Goal: Information Seeking & Learning: Learn about a topic

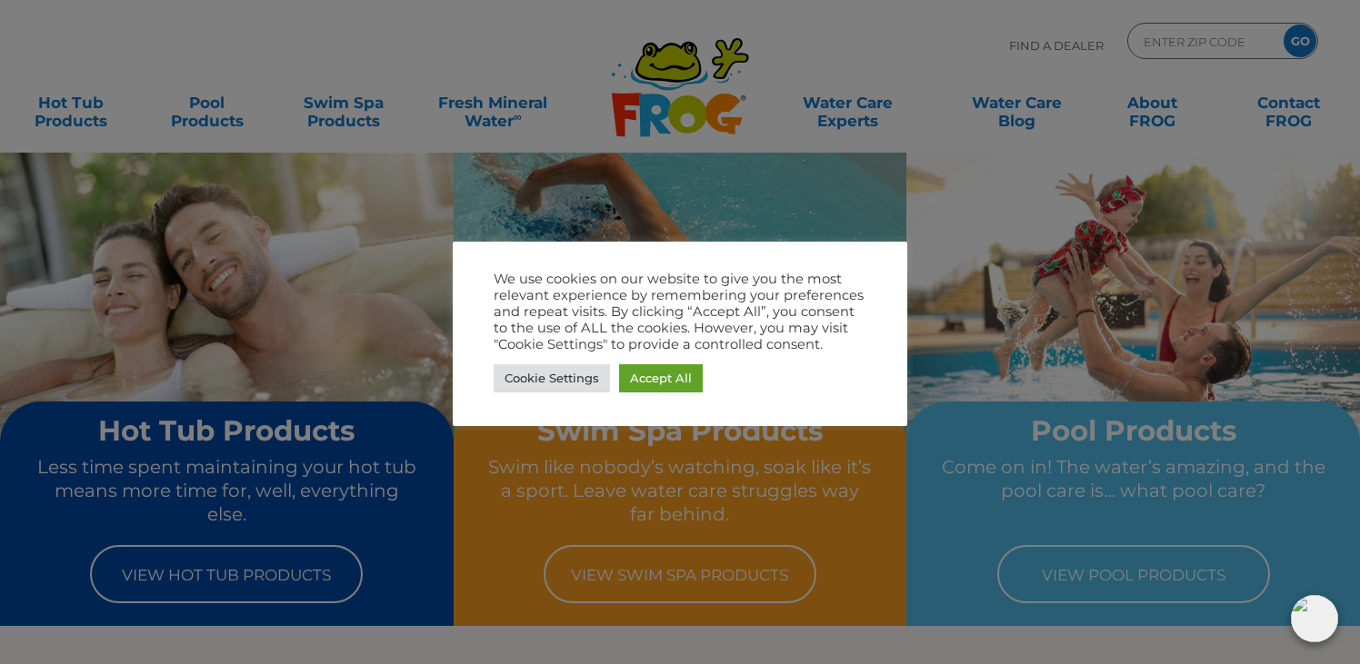
click at [1108, 575] on div at bounding box center [680, 332] width 1360 height 664
click at [627, 381] on link "Accept All" at bounding box center [661, 379] width 84 height 28
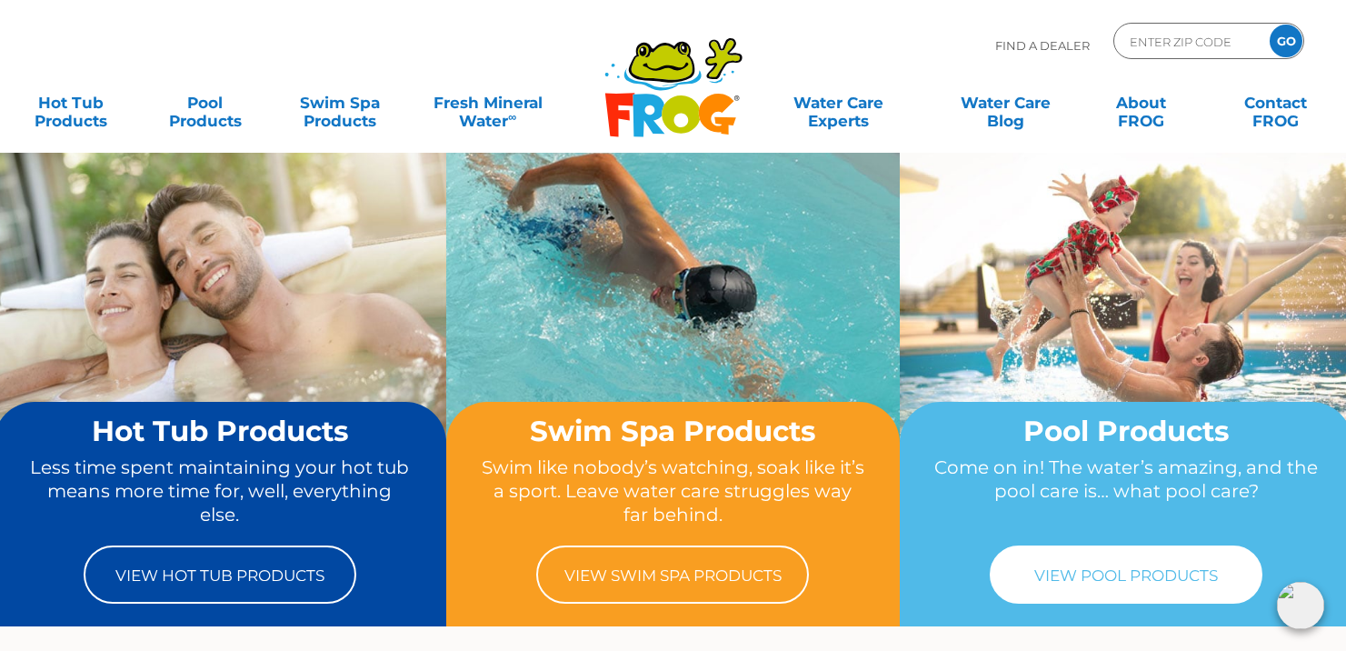
drag, startPoint x: 1175, startPoint y: 557, endPoint x: 1150, endPoint y: 543, distance: 29.3
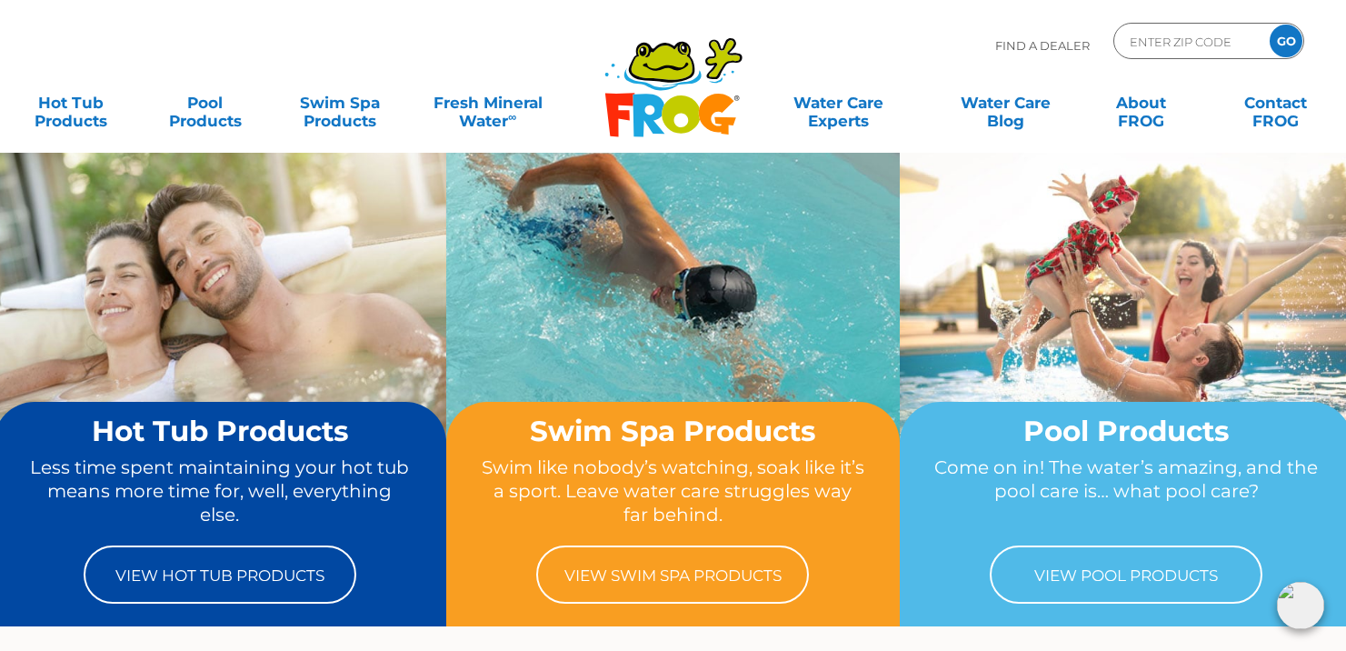
click at [1174, 557] on link "View Pool Products" at bounding box center [1126, 574] width 273 height 58
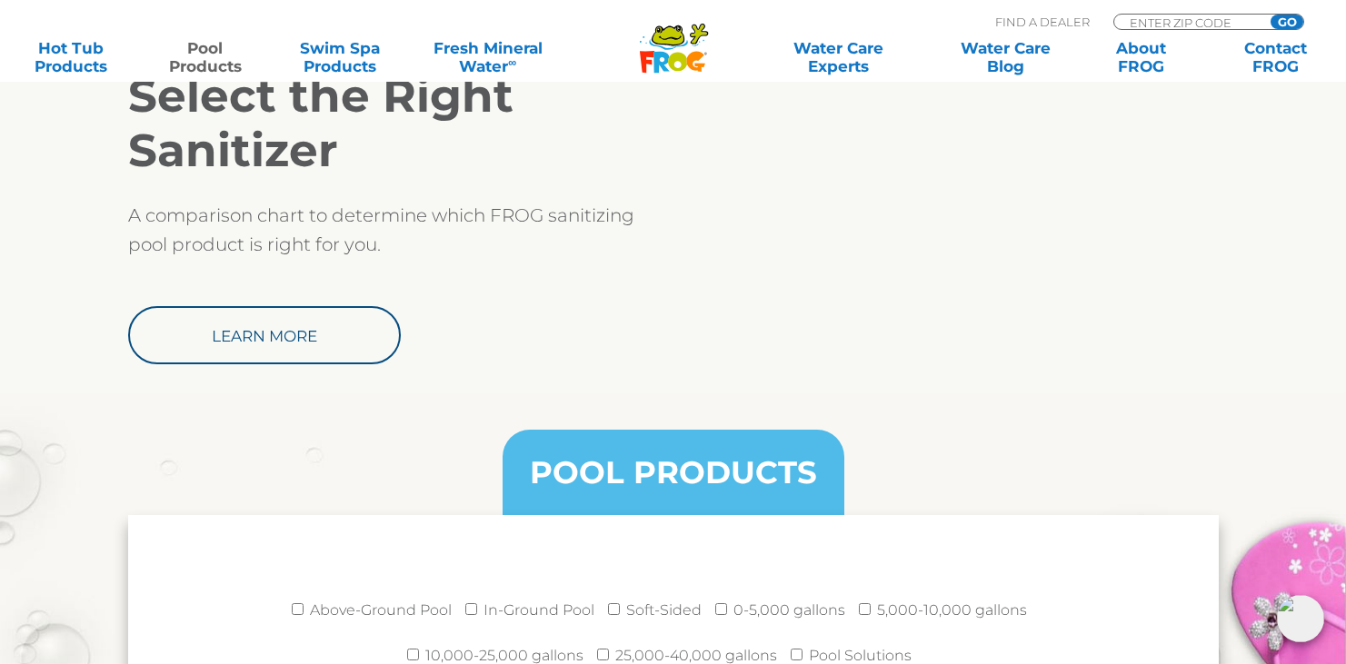
scroll to position [2041, 0]
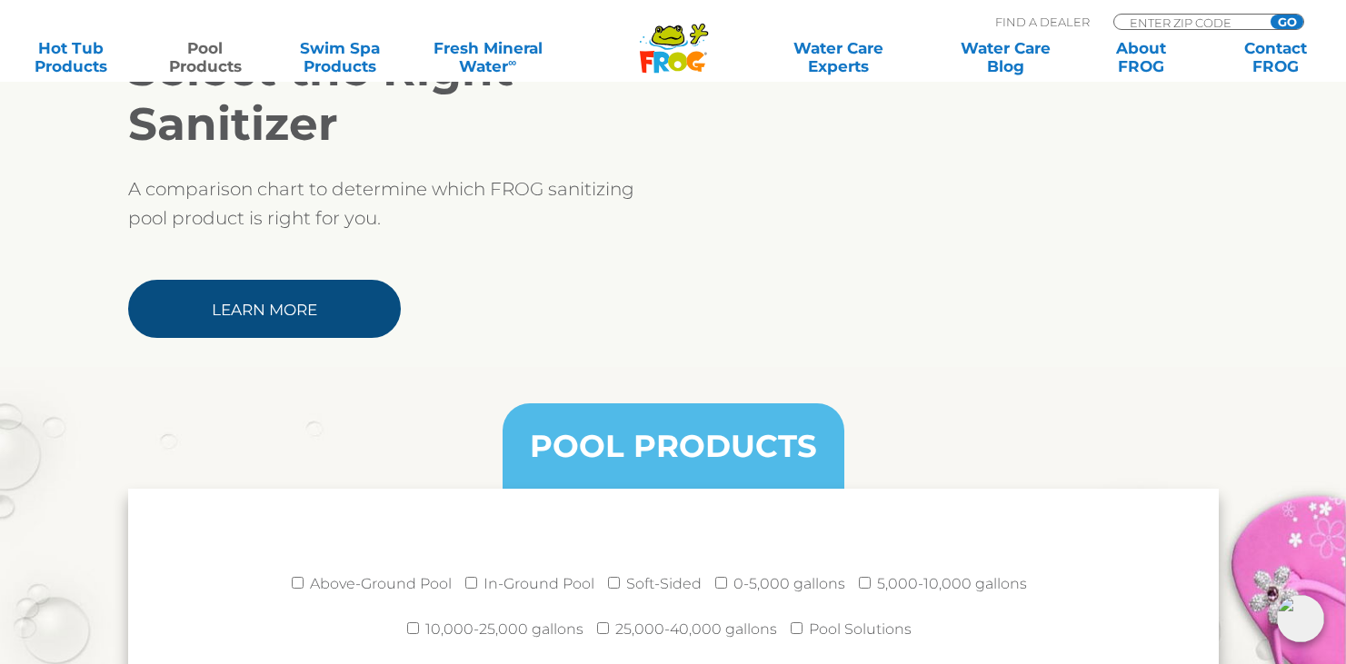
click at [282, 304] on link "Learn More" at bounding box center [264, 309] width 273 height 58
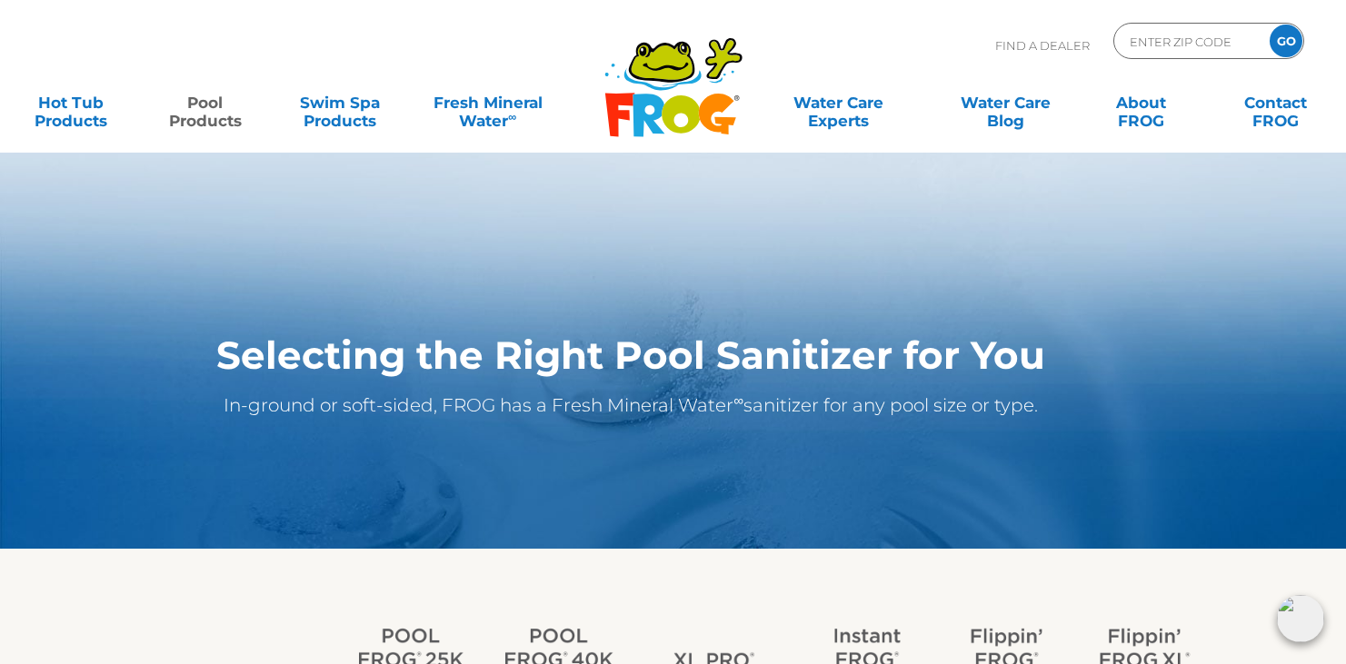
click at [196, 110] on link "Pool Products" at bounding box center [205, 103] width 105 height 36
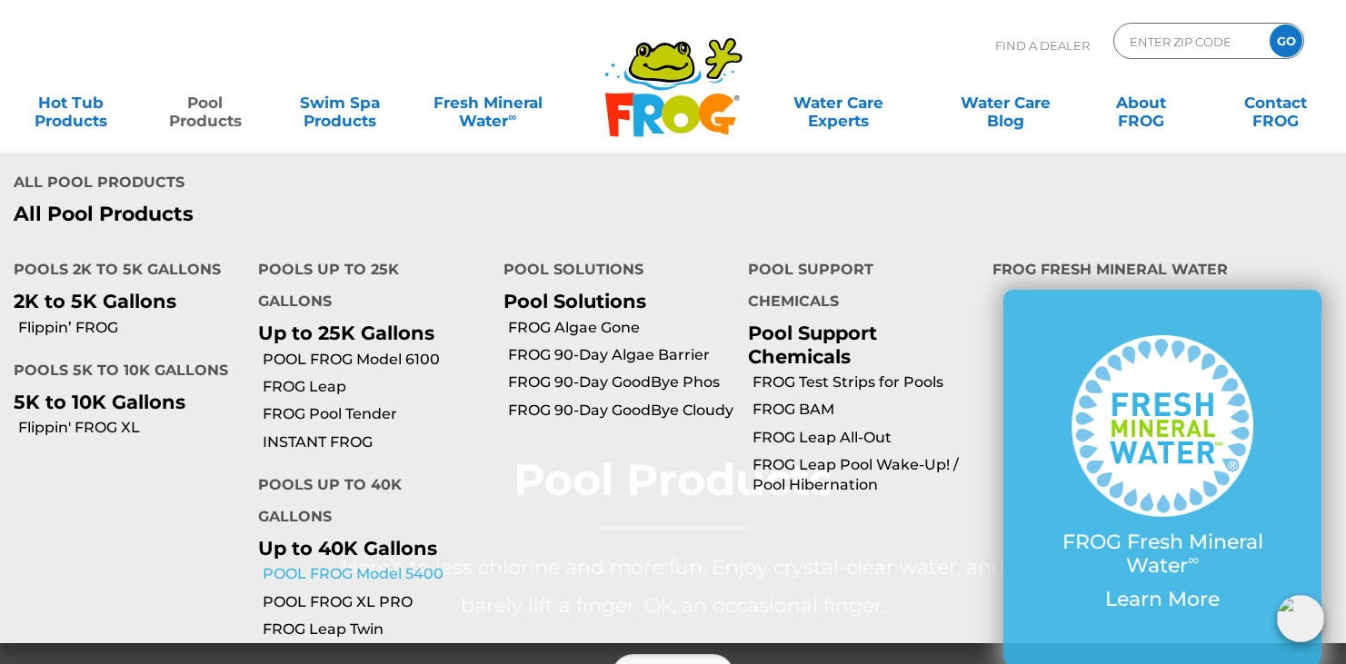
click at [326, 564] on link "POOL FROG Model 5400" at bounding box center [376, 574] width 226 height 20
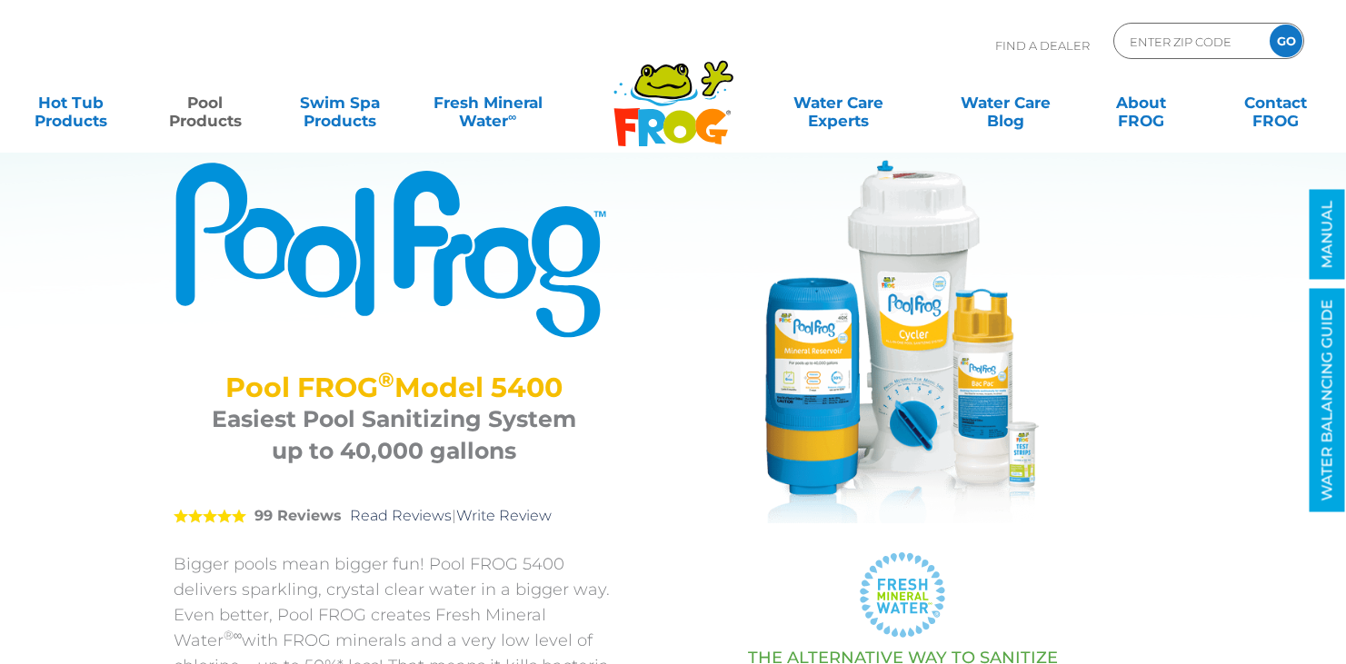
scroll to position [46, 0]
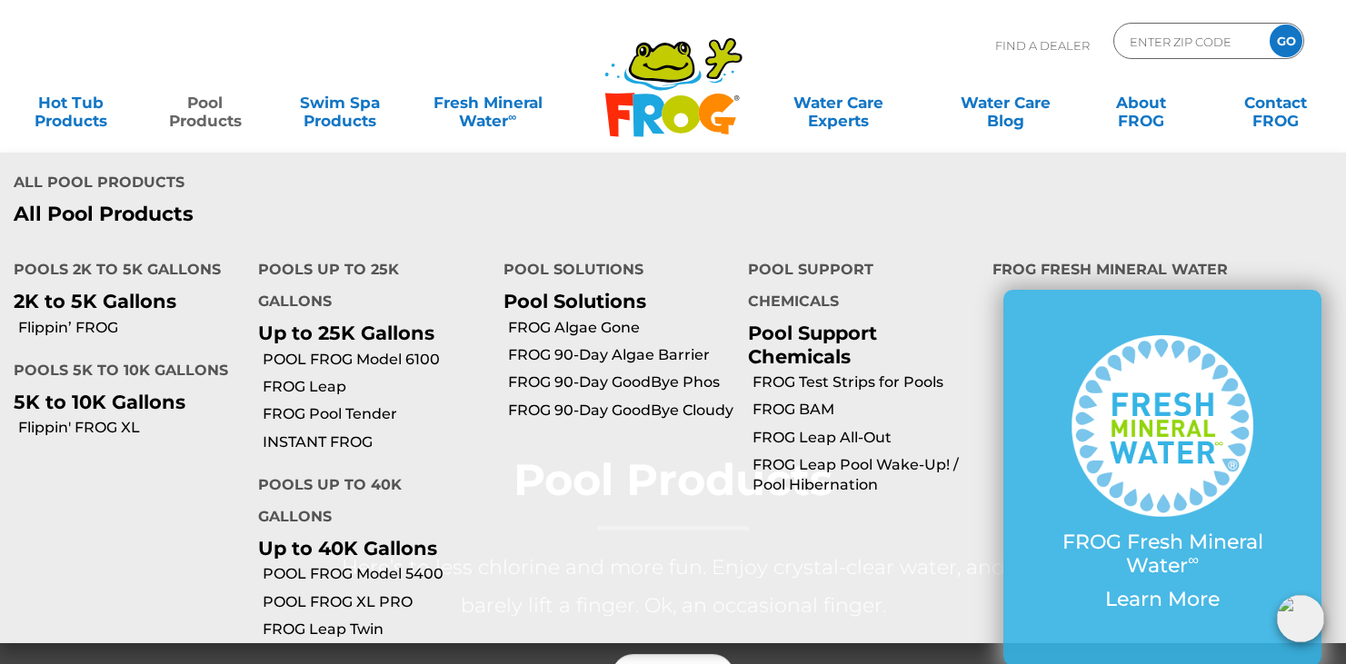
click at [192, 107] on link "Pool Products" at bounding box center [205, 103] width 105 height 36
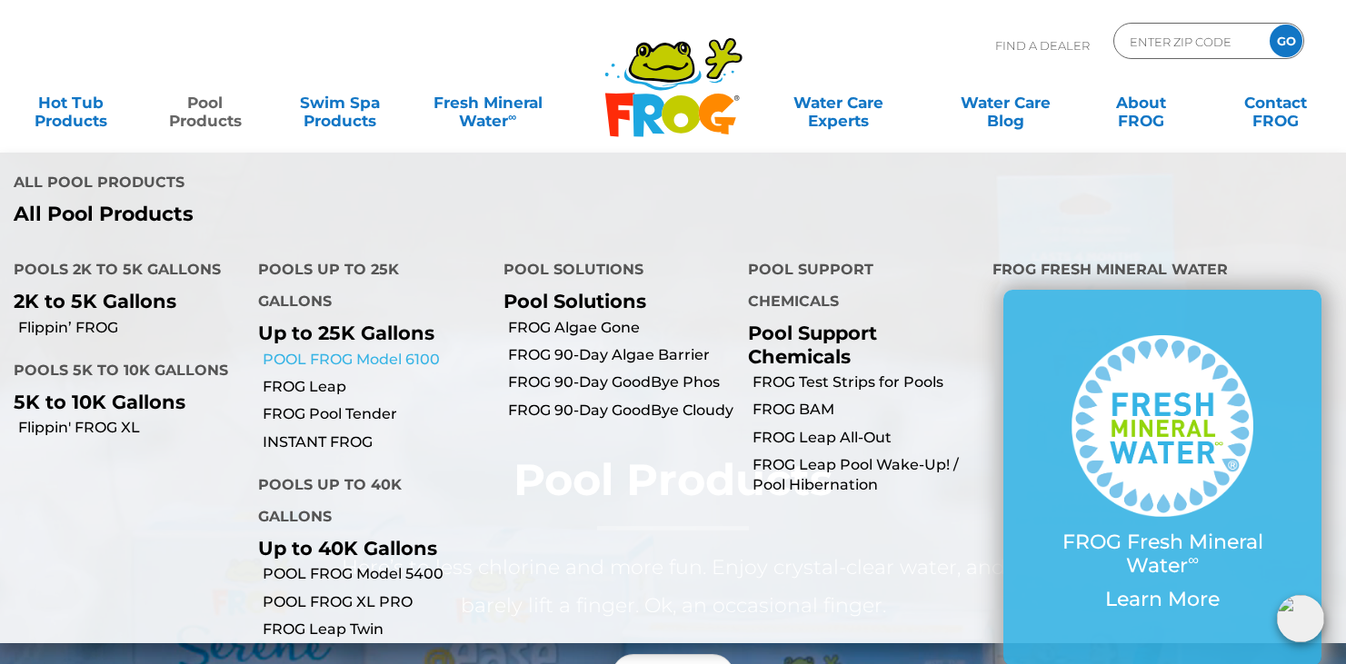
click at [303, 350] on link "POOL FROG Model 6100" at bounding box center [376, 360] width 226 height 20
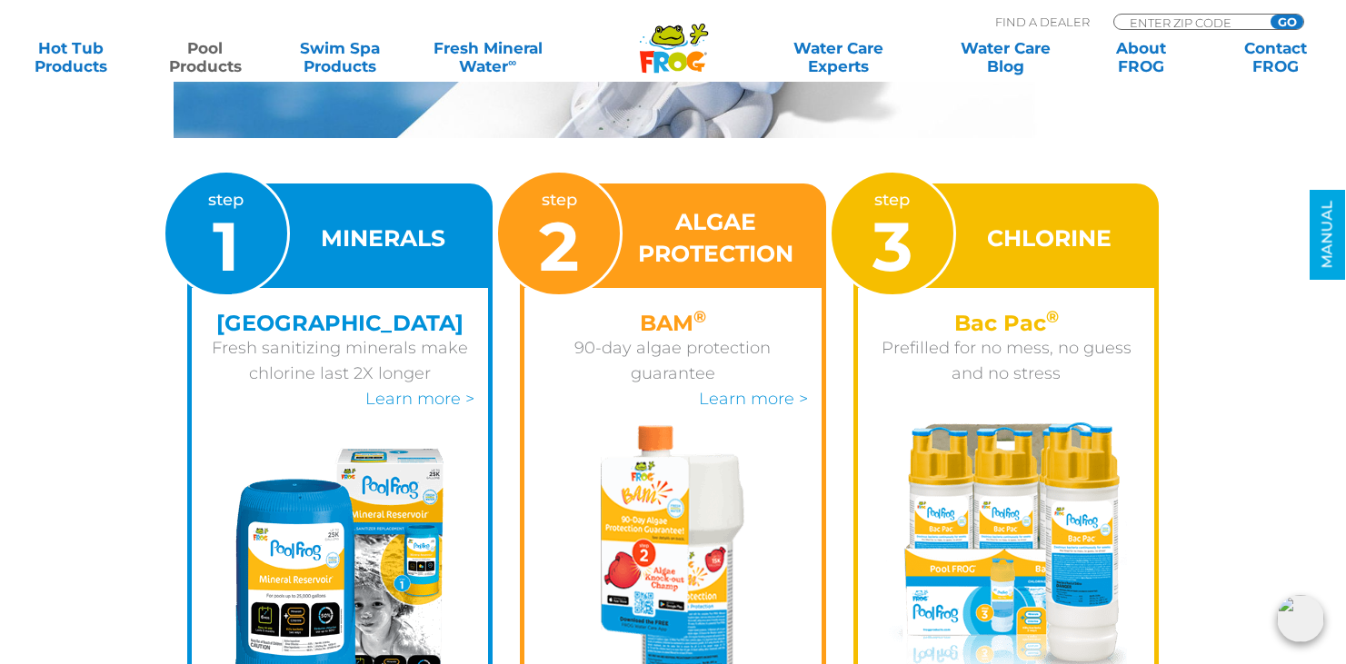
scroll to position [2555, 0]
